Goal: Transaction & Acquisition: Purchase product/service

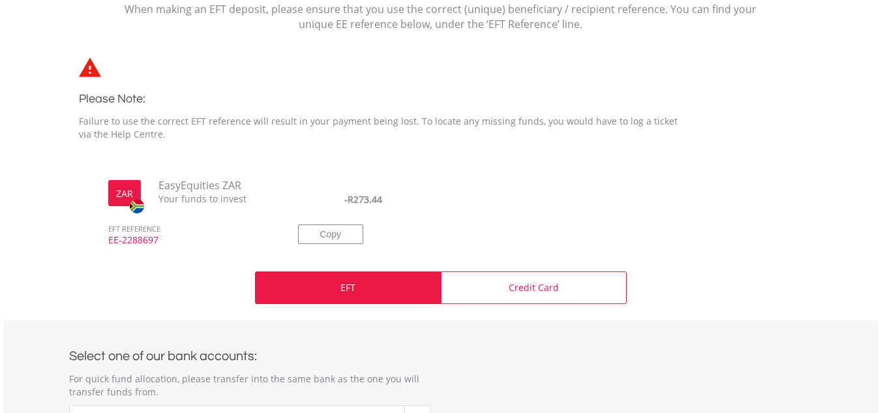
scroll to position [326, 0]
click at [351, 284] on p "EFT" at bounding box center [347, 286] width 15 height 13
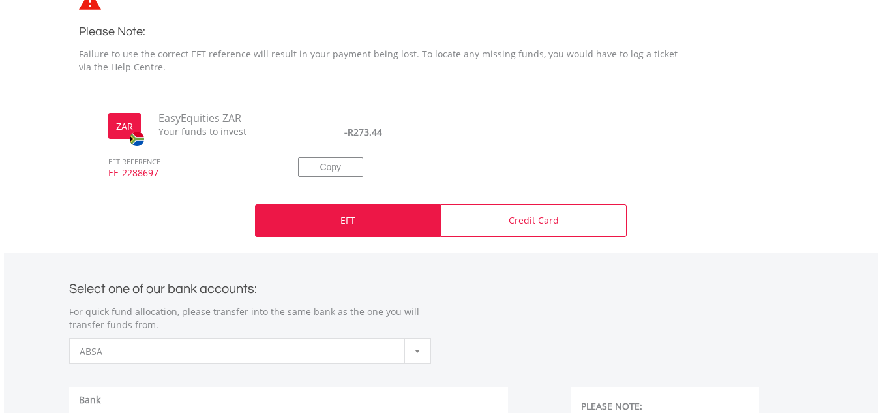
scroll to position [391, 0]
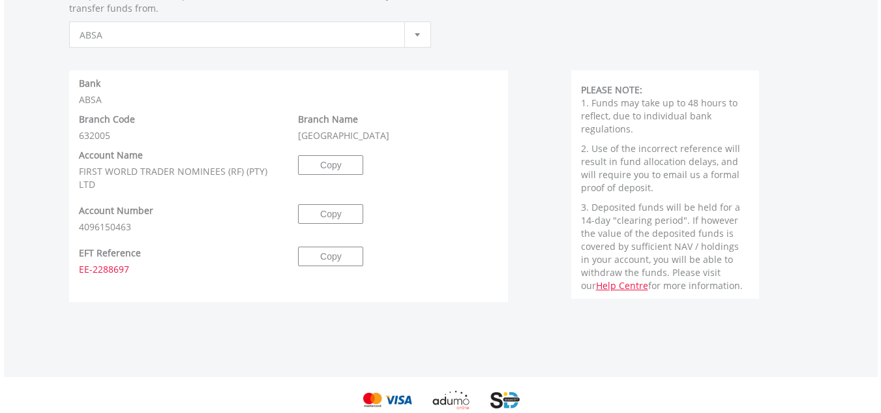
scroll to position [652, 0]
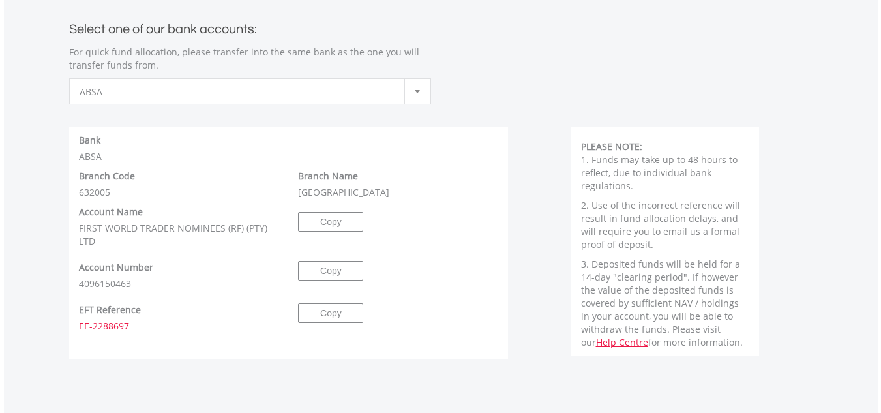
click at [423, 90] on div at bounding box center [417, 91] width 26 height 25
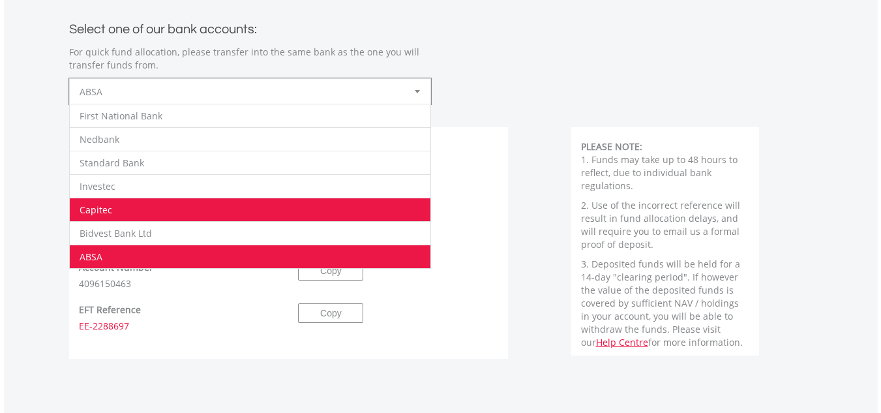
click at [181, 201] on li "Capitec" at bounding box center [250, 208] width 360 height 23
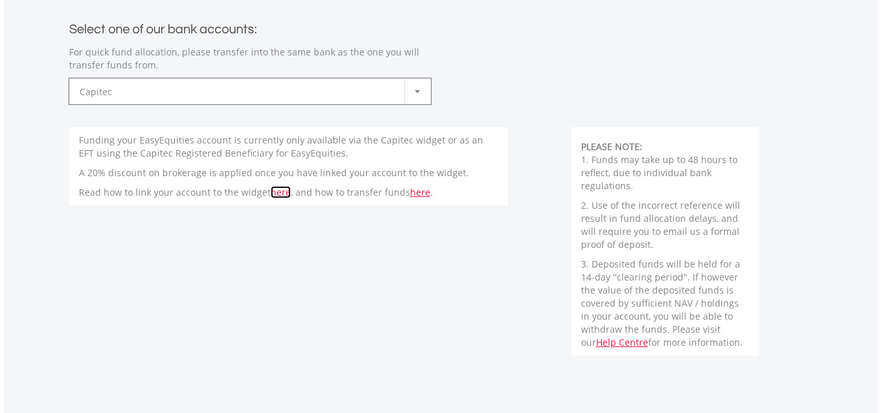
click at [275, 191] on link "here" at bounding box center [280, 192] width 20 height 12
click at [413, 190] on link "here" at bounding box center [420, 192] width 20 height 12
